Goal: Navigation & Orientation: Find specific page/section

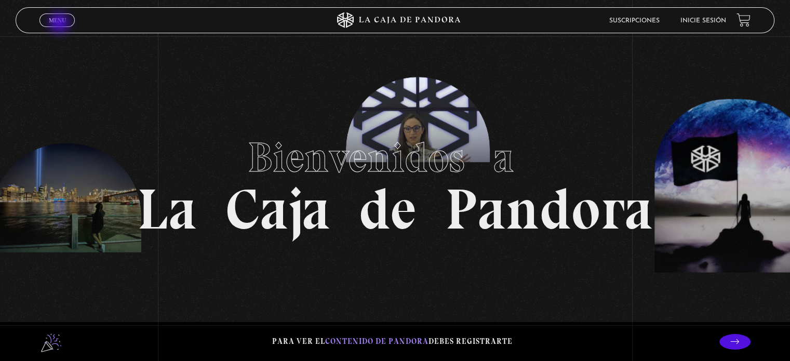
click at [60, 24] on link "Menu Cerrar" at bounding box center [56, 21] width 35 height 14
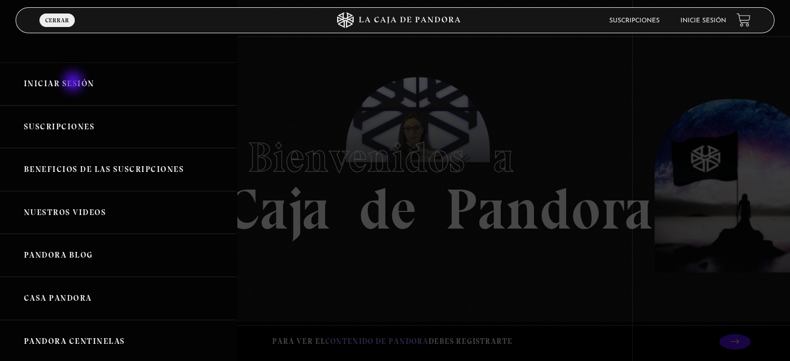
click at [74, 83] on link "Iniciar Sesión" at bounding box center [118, 83] width 237 height 43
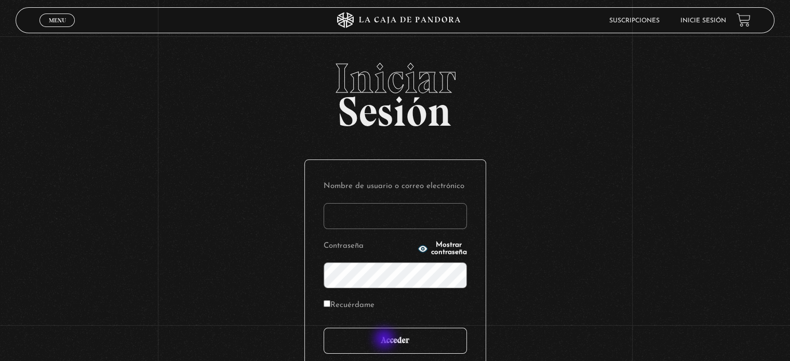
type input "Fabyrobleto@hotmail.com"
click at [386, 340] on input "Acceder" at bounding box center [395, 341] width 143 height 26
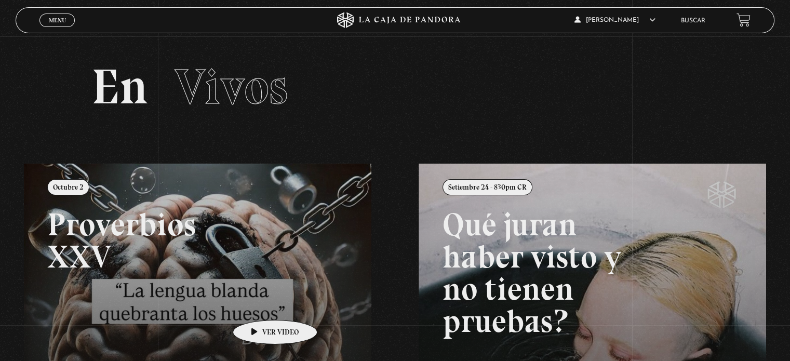
click at [259, 305] on link at bounding box center [419, 344] width 790 height 361
